Goal: Information Seeking & Learning: Check status

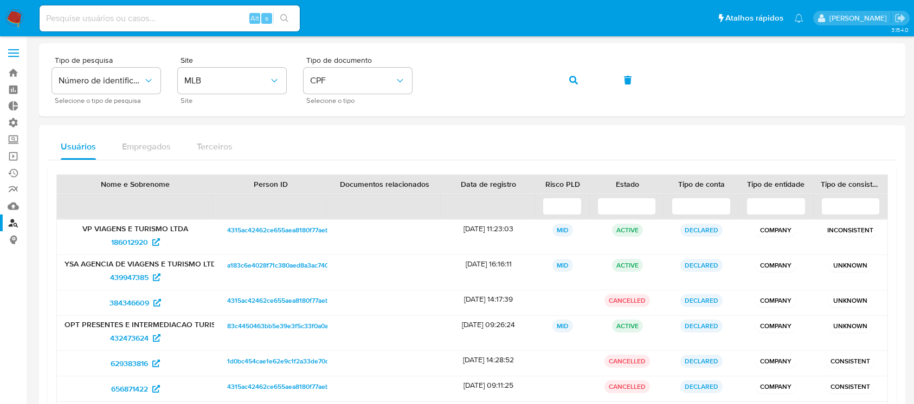
scroll to position [162, 0]
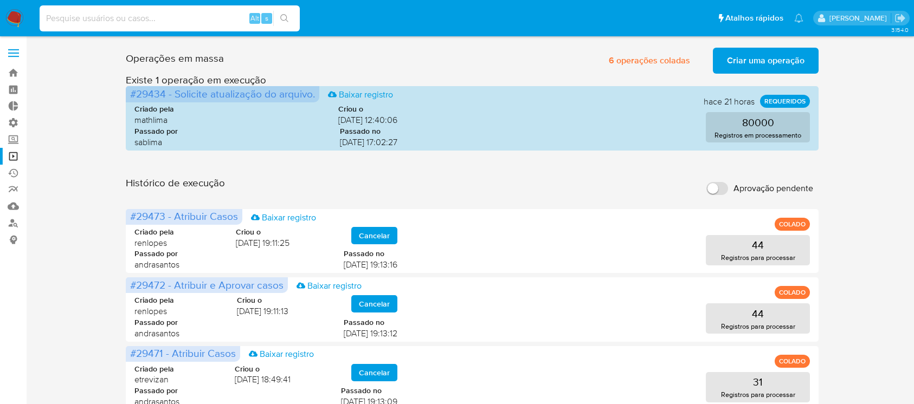
scroll to position [376, 0]
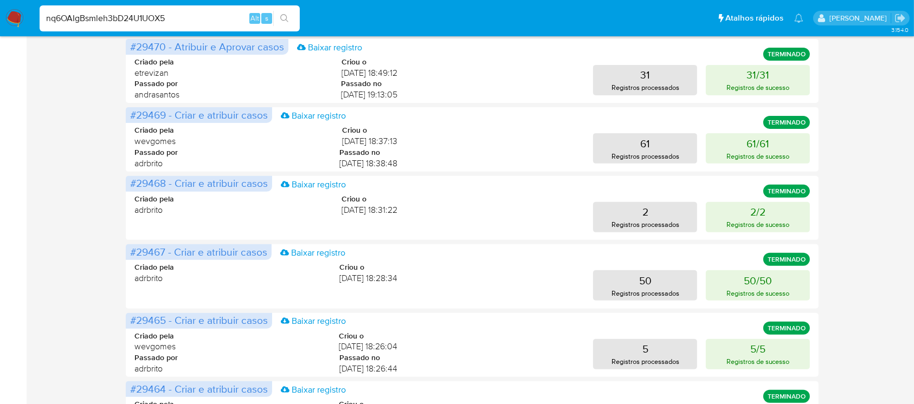
type input "nq6OAIgBsmleh3bD24U1UOX5"
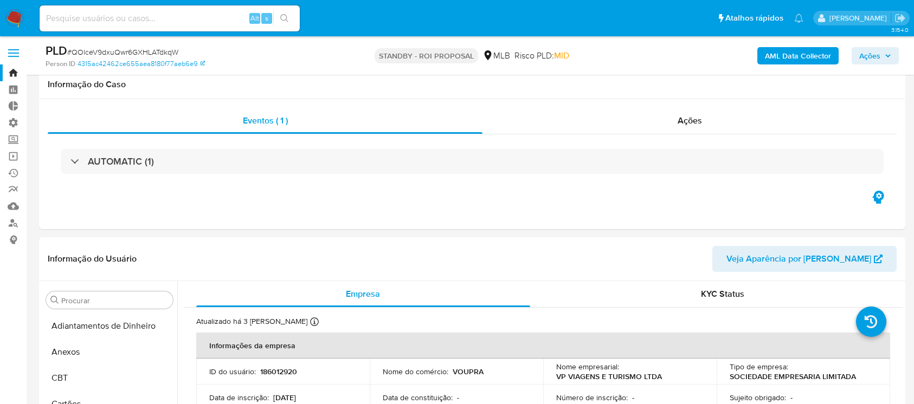
select select "10"
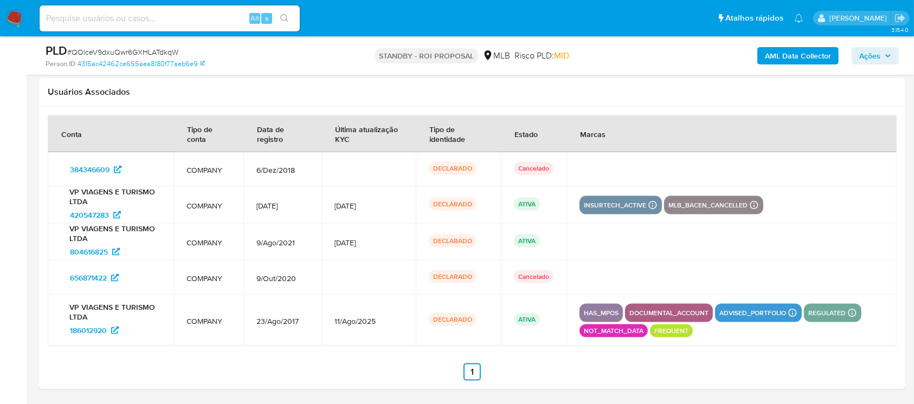
scroll to position [251, 0]
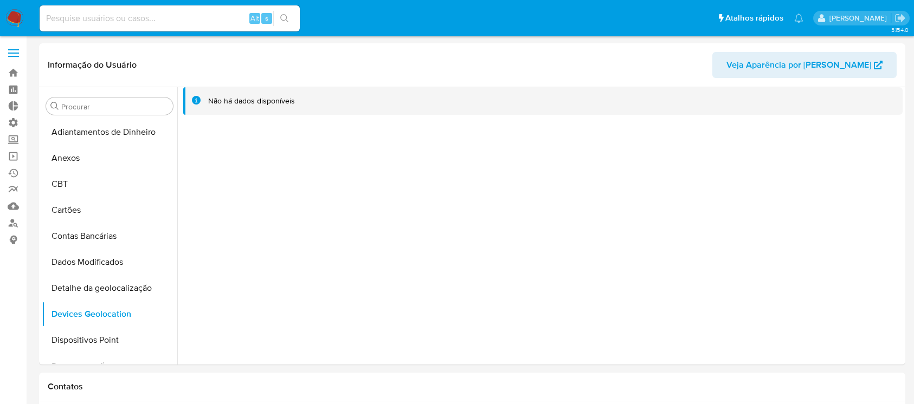
select select "10"
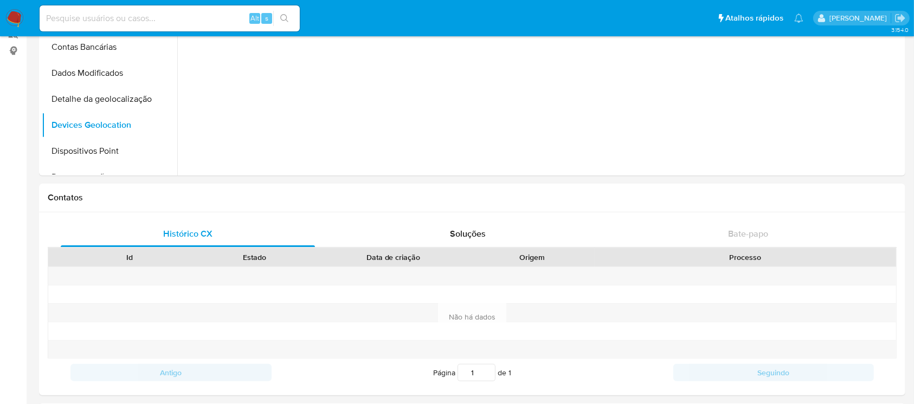
scroll to position [138, 0]
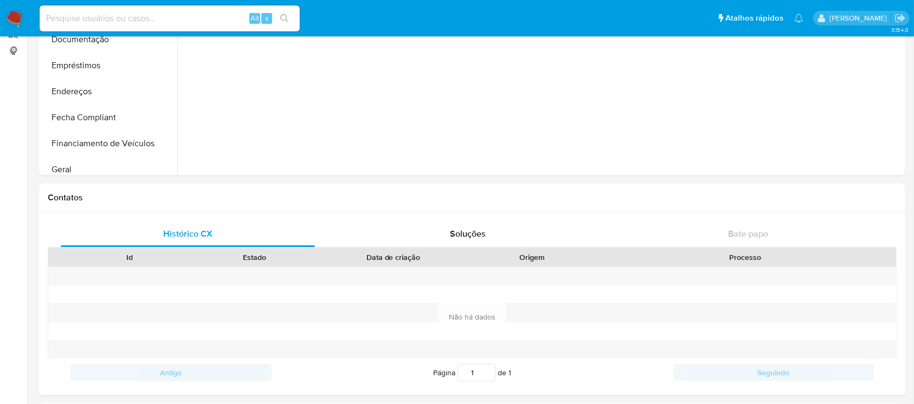
click at [187, 18] on input at bounding box center [170, 18] width 260 height 14
paste input "nq6OAIgBsmleh3bD24U1UOX5"
type input "nq6OAIgBsmleh3bD24U1UOX5"
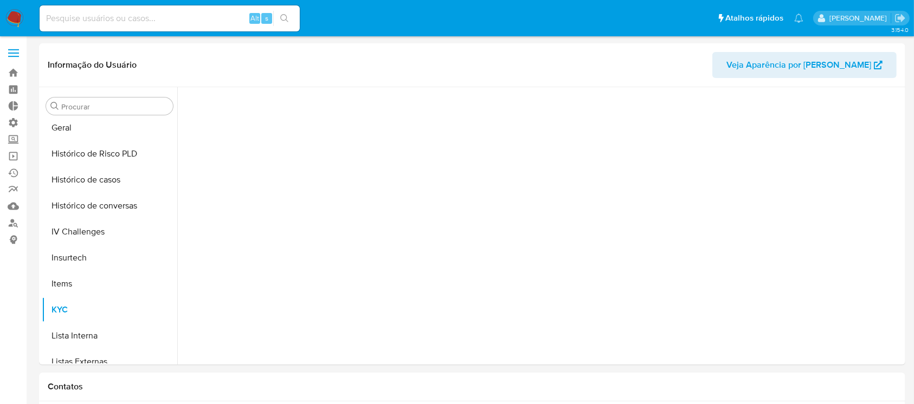
scroll to position [484, 0]
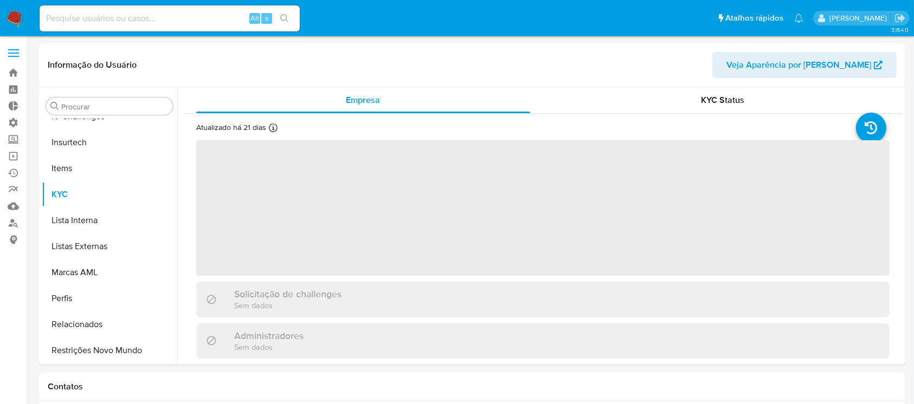
select select "10"
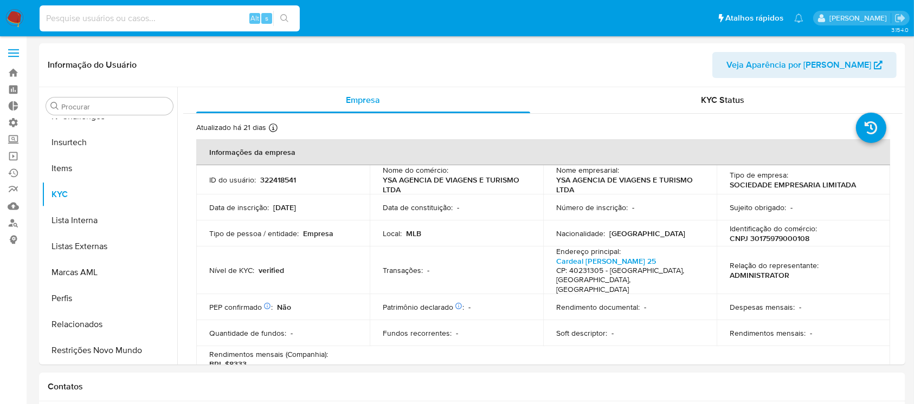
click at [184, 22] on input at bounding box center [170, 18] width 260 height 14
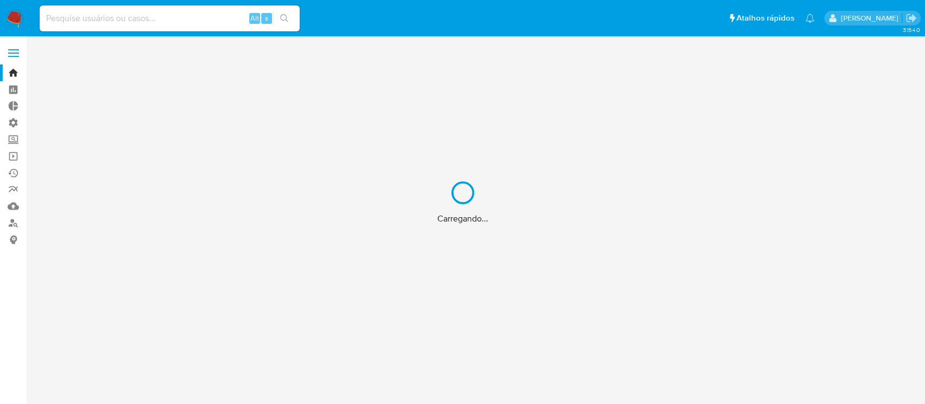
click at [161, 23] on div "Carregando..." at bounding box center [462, 202] width 925 height 404
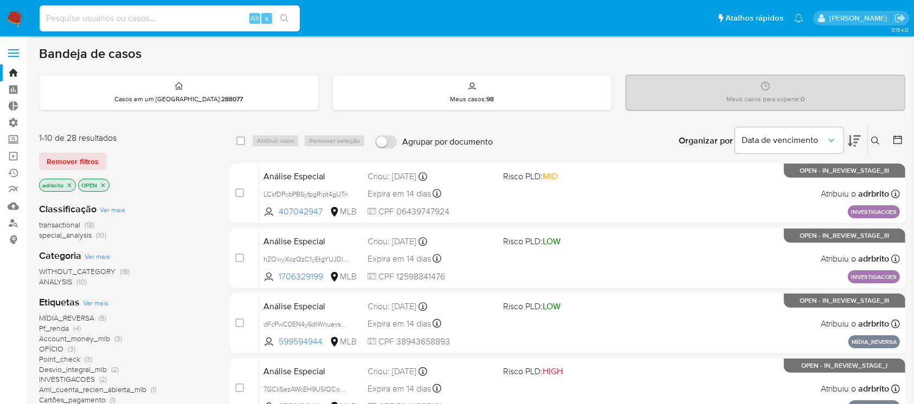
click at [156, 22] on input at bounding box center [170, 18] width 260 height 14
paste input "nq6OAIgBsmleh3bD24U1UOX5"
type input "nq6OAIgBsmleh3bD24U1UOX5"
click at [289, 13] on button "search-icon" at bounding box center [284, 18] width 22 height 15
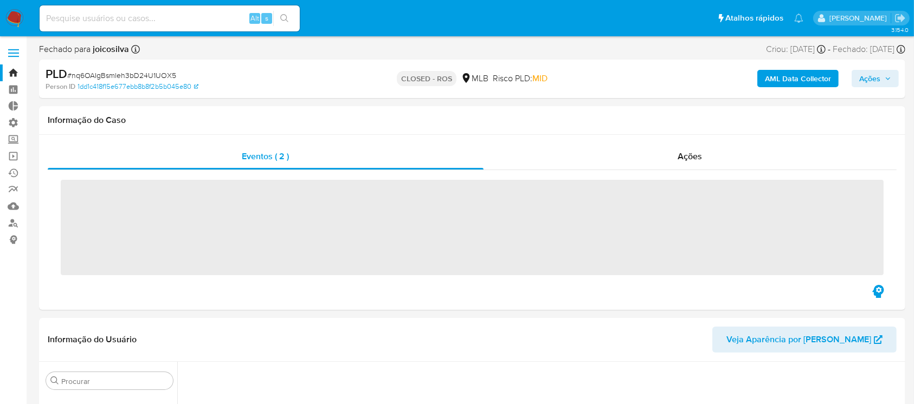
scroll to position [484, 0]
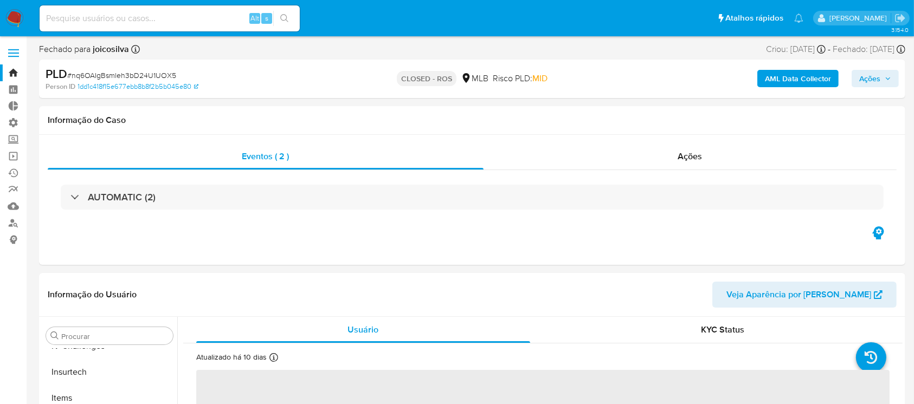
select select "10"
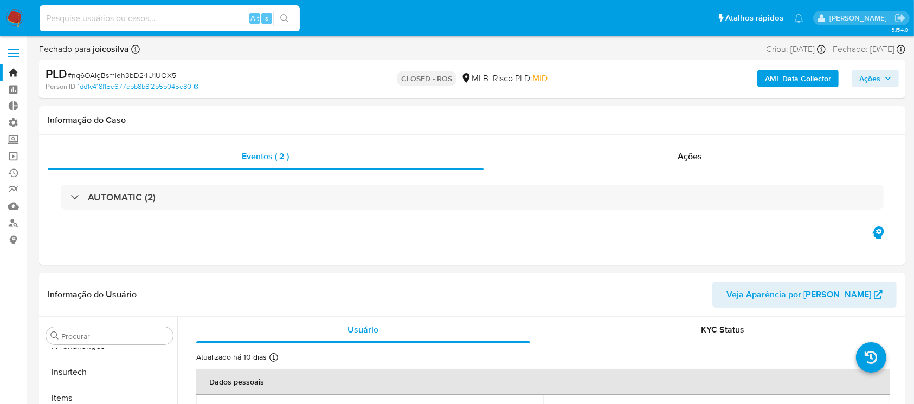
click at [180, 23] on input at bounding box center [170, 18] width 260 height 14
paste input "RYEmJa4bu11vDYJaKnAdjFhX"
type input "RYEmJa4bu11vDYJaKnAdjFhX"
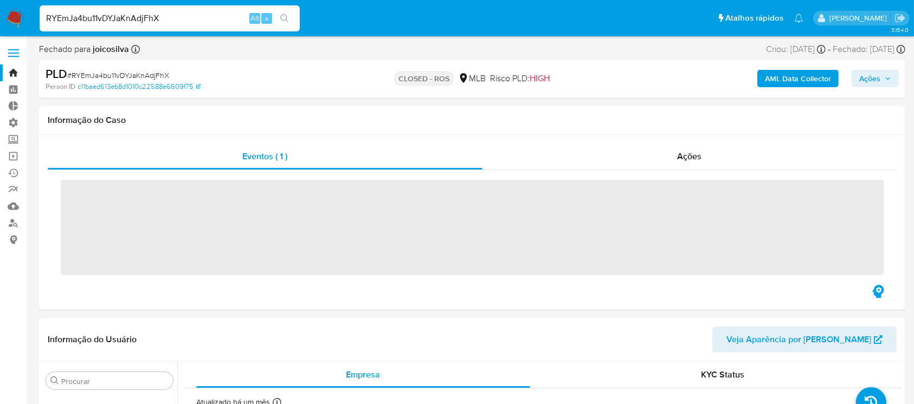
scroll to position [484, 0]
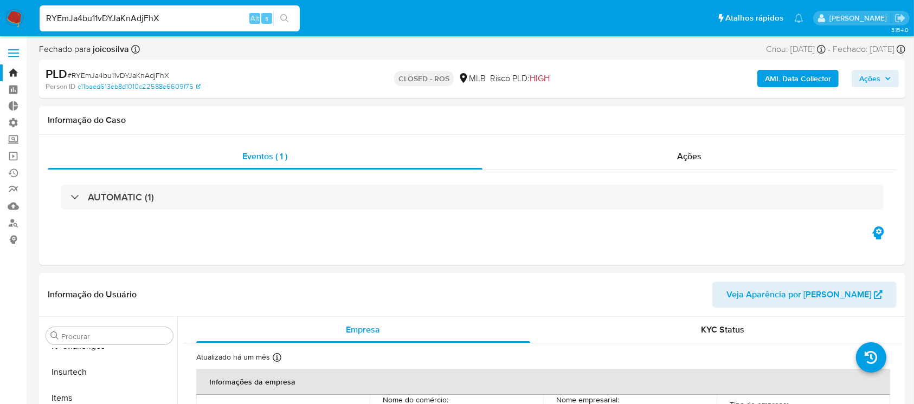
select select "10"
drag, startPoint x: 186, startPoint y: 15, endPoint x: 4, endPoint y: 18, distance: 182.1
click at [4, 18] on nav "Pausado Ver notificaciones RYEmJa4bu11vDYJaKnAdjFhX Alt s Atalhos rápidos Presi…" at bounding box center [457, 18] width 914 height 36
click at [291, 12] on button "search-icon" at bounding box center [284, 18] width 22 height 15
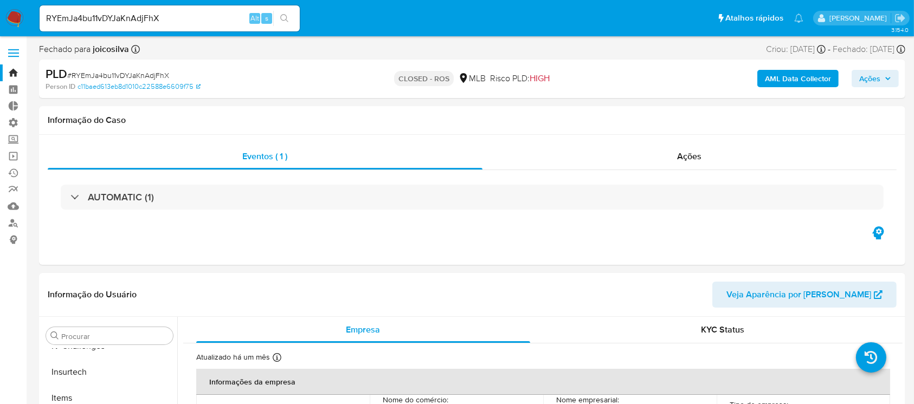
click at [283, 17] on icon "search-icon" at bounding box center [284, 18] width 9 height 9
drag, startPoint x: 190, startPoint y: 23, endPoint x: 16, endPoint y: -1, distance: 175.6
click at [16, 0] on nav "Pausado Ver notificaciones RYEmJa4bu11vDYJaKnAdjFhX Alt s Atalhos rápidos Presi…" at bounding box center [457, 18] width 914 height 36
paste input "Tr2ooniRVJcsE0KQpAEloCs0"
type input "Tr2ooniRVJcsE0KQpAEloCs0"
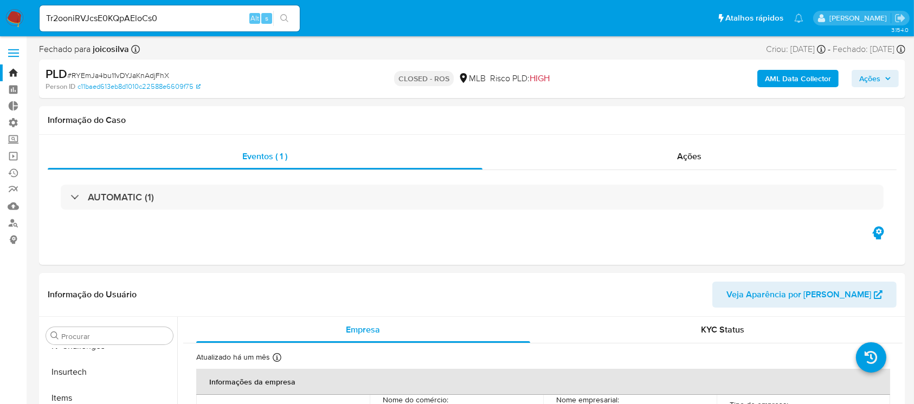
click at [286, 15] on icon "search-icon" at bounding box center [284, 18] width 9 height 9
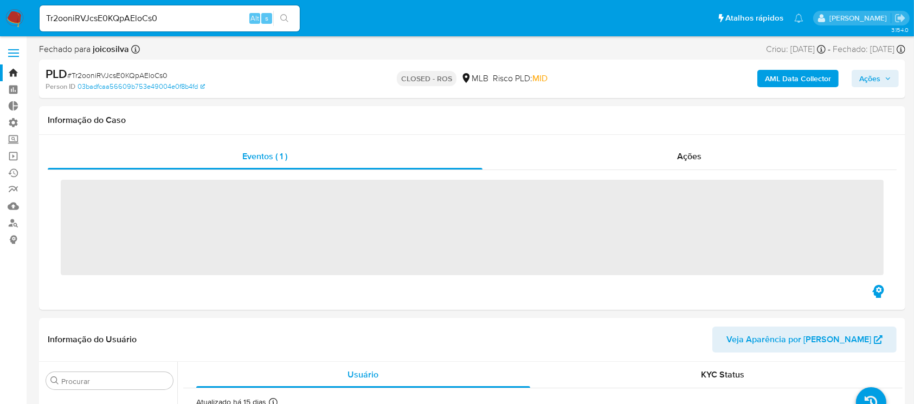
scroll to position [484, 0]
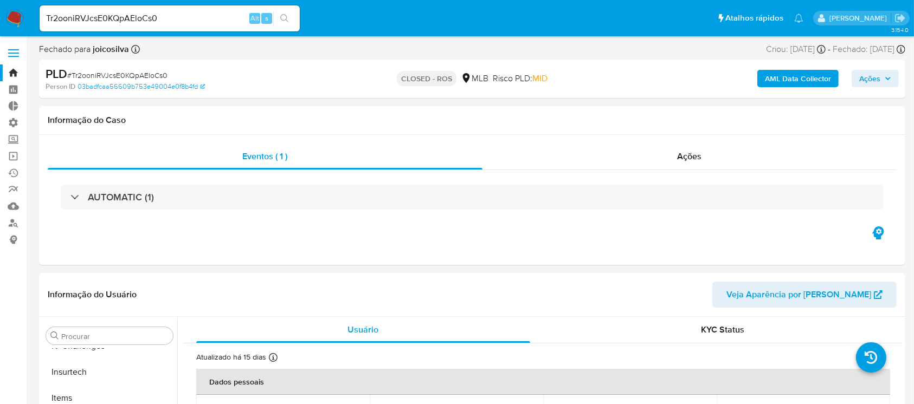
select select "10"
click at [189, 11] on input "Tr2ooniRVJcsE0KQpAEloCs0" at bounding box center [170, 18] width 260 height 14
drag, startPoint x: 173, startPoint y: 20, endPoint x: 9, endPoint y: -8, distance: 167.0
paste input "dXnBsOfozi80cCPY1gMmPWCc"
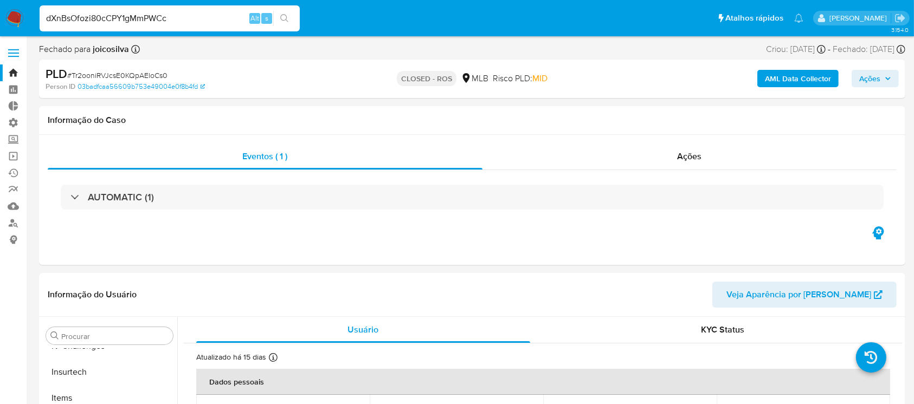
type input "dXnBsOfozi80cCPY1gMmPWCc"
drag, startPoint x: 9, startPoint y: -8, endPoint x: 286, endPoint y: 16, distance: 277.9
click at [286, 16] on icon "search-icon" at bounding box center [284, 18] width 9 height 9
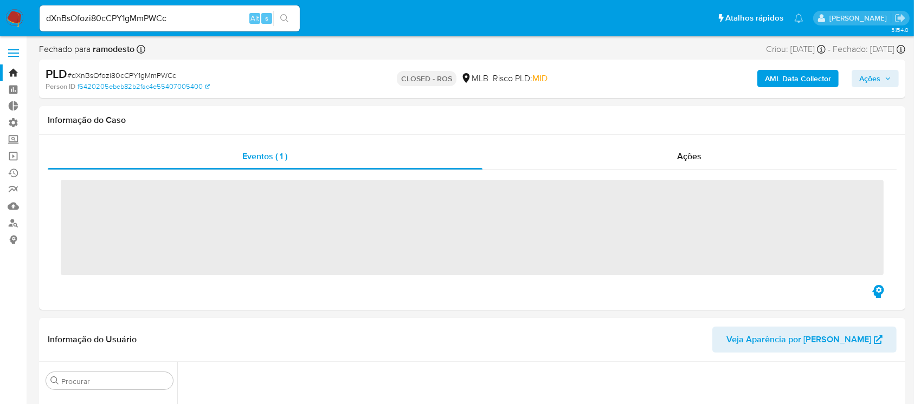
scroll to position [484, 0]
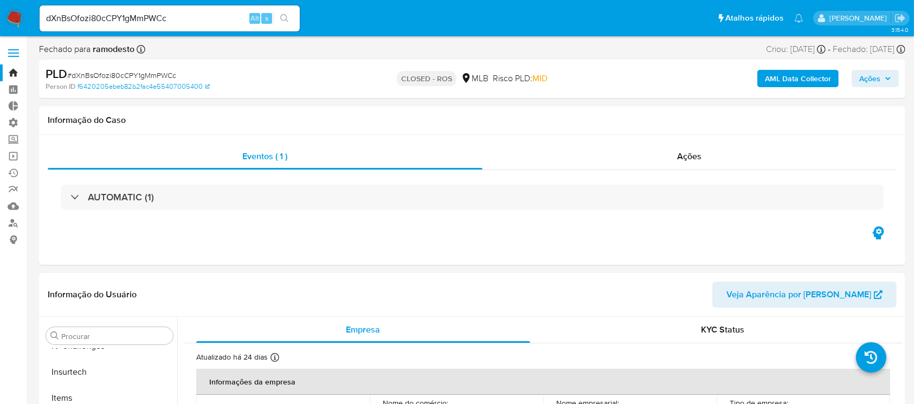
select select "10"
